Goal: Communication & Community: Connect with others

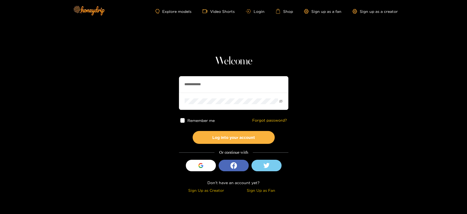
drag, startPoint x: 217, startPoint y: 85, endPoint x: 151, endPoint y: 85, distance: 65.7
click at [151, 85] on section "**********" at bounding box center [233, 97] width 467 height 195
paste input "text"
type input "*******"
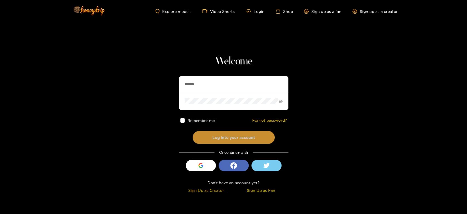
click at [212, 142] on button "Log into your account" at bounding box center [234, 137] width 82 height 13
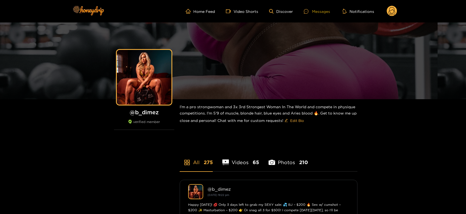
click at [319, 10] on div "Messages" at bounding box center [317, 11] width 26 height 6
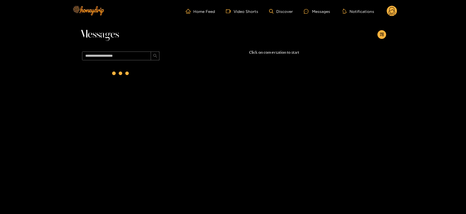
click at [143, 72] on div at bounding box center [121, 74] width 82 height 24
click at [140, 72] on div at bounding box center [121, 74] width 82 height 24
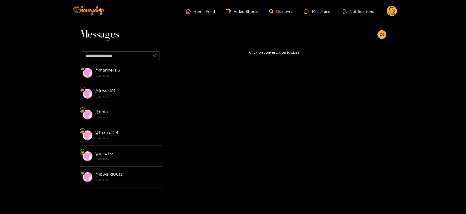
click at [140, 72] on div "@ mariners15 [DATE] 02:22" at bounding box center [127, 72] width 65 height 12
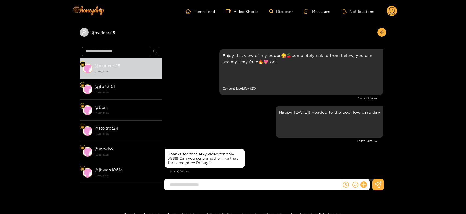
scroll to position [798, 0]
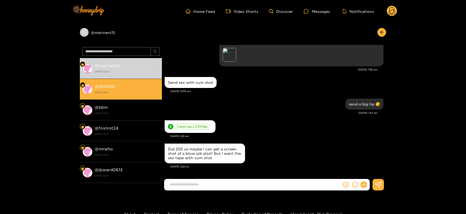
click at [112, 88] on strong "@ jtb43101" at bounding box center [105, 86] width 21 height 5
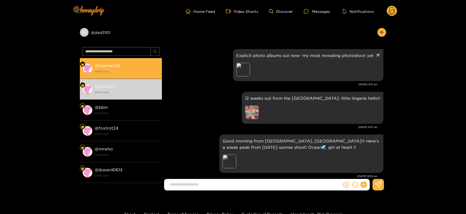
click at [121, 60] on li "@ mariners15 [DATE] 02:22" at bounding box center [121, 68] width 82 height 21
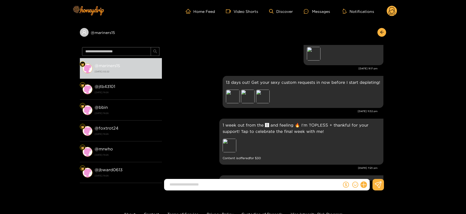
scroll to position [798, 0]
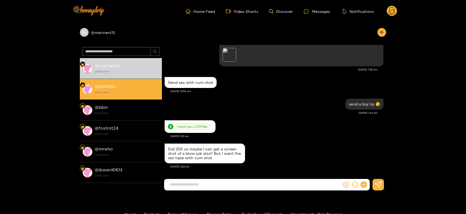
click at [107, 86] on strong "@ jtb43101" at bounding box center [105, 86] width 21 height 5
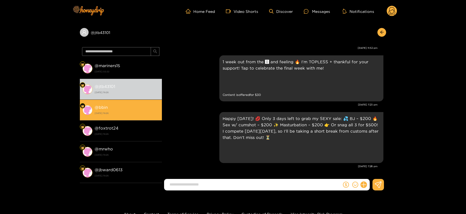
scroll to position [1077, 0]
click at [104, 105] on strong "@ bbin" at bounding box center [101, 107] width 13 height 5
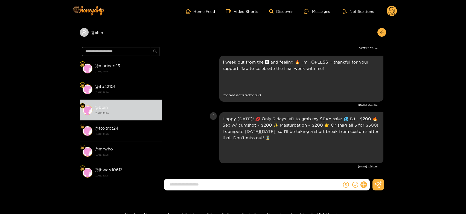
scroll to position [956, 0]
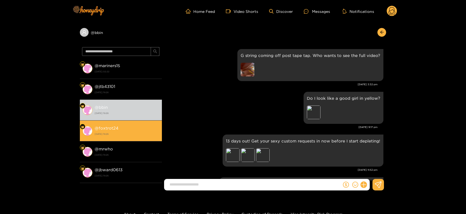
click at [114, 131] on strong "[DATE] 19:26" at bounding box center [127, 133] width 65 height 5
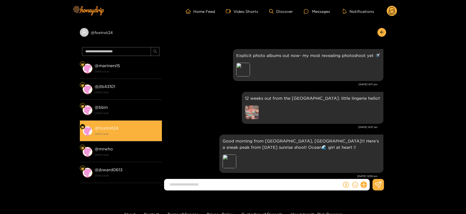
scroll to position [1077, 0]
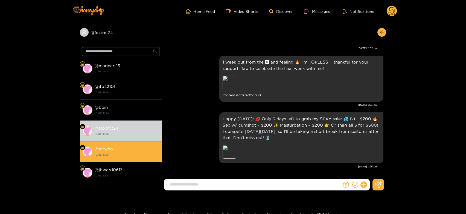
click at [125, 152] on div "@ mrwho [DATE] 19:26" at bounding box center [127, 151] width 65 height 12
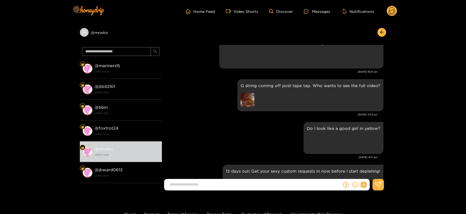
scroll to position [925, 0]
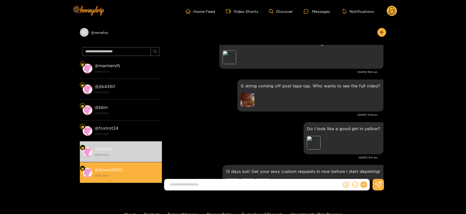
click at [129, 162] on li "@ jbward0613 [DATE] 19:26" at bounding box center [121, 172] width 82 height 21
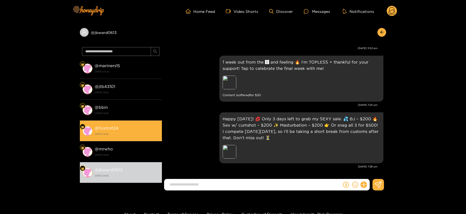
scroll to position [30, 0]
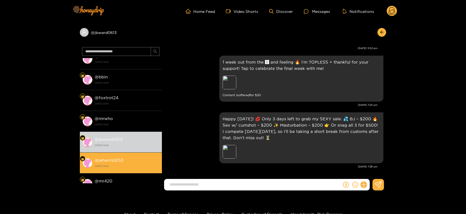
click at [133, 159] on div "@ jeharris3253 [DATE] 19:26" at bounding box center [127, 162] width 65 height 12
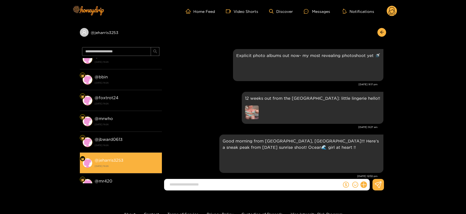
scroll to position [1077, 0]
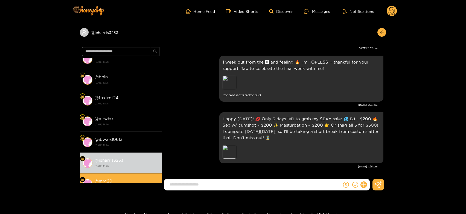
click at [119, 174] on li "@ mr420 [DATE] 19:26" at bounding box center [121, 183] width 82 height 21
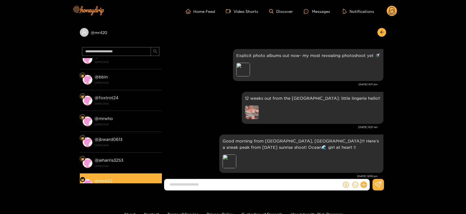
scroll to position [1077, 0]
